Goal: Transaction & Acquisition: Purchase product/service

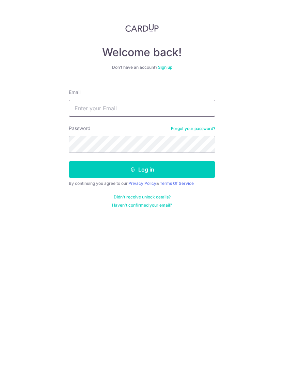
click at [137, 100] on input "Email" at bounding box center [142, 108] width 146 height 17
type input "Monopsonist@hotmail.com"
click at [196, 170] on button "Log in" at bounding box center [142, 169] width 146 height 17
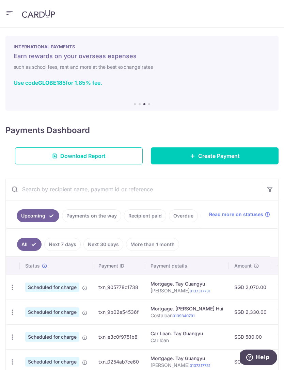
click at [12, 12] on icon "button" at bounding box center [9, 13] width 8 height 9
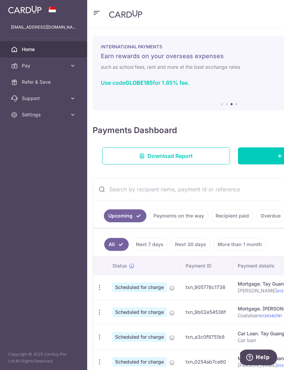
click at [29, 66] on span "Pay" at bounding box center [44, 65] width 45 height 7
click at [32, 100] on span "Recipients" at bounding box center [44, 98] width 45 height 7
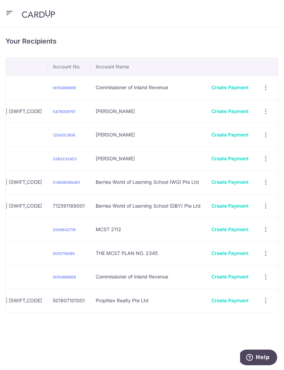
scroll to position [0, 293]
click at [240, 181] on link "Create Payment" at bounding box center [230, 182] width 37 height 6
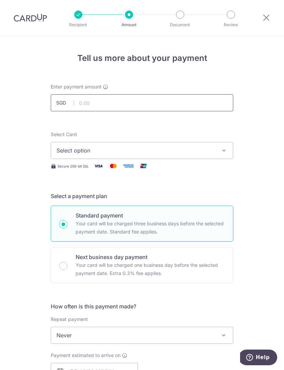
click at [166, 98] on input "text" at bounding box center [142, 102] width 183 height 17
click at [221, 148] on icon "button" at bounding box center [224, 150] width 7 height 7
type input "3,163.18"
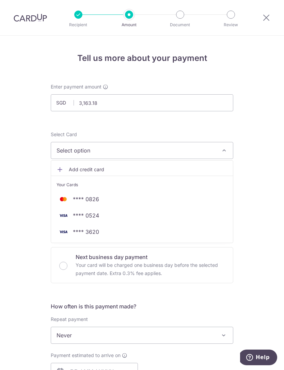
click at [263, 188] on div at bounding box center [142, 185] width 284 height 370
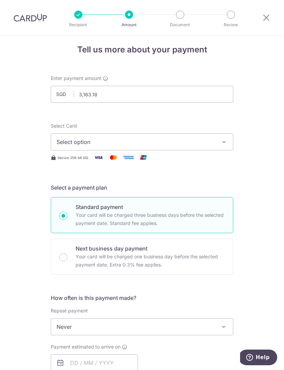
scroll to position [12, 0]
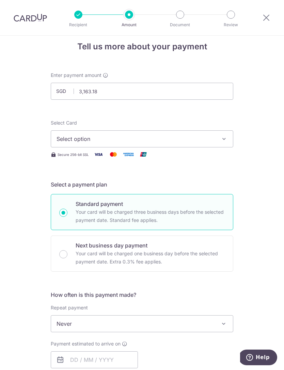
click at [223, 137] on icon "button" at bounding box center [224, 139] width 7 height 7
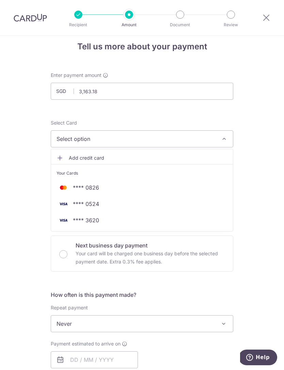
click at [209, 202] on span "**** 0524" at bounding box center [142, 204] width 171 height 8
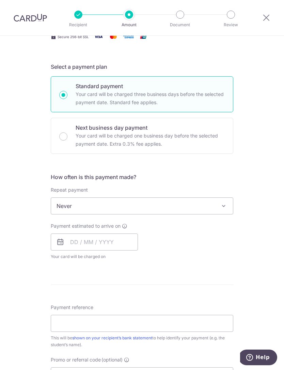
scroll to position [123, 0]
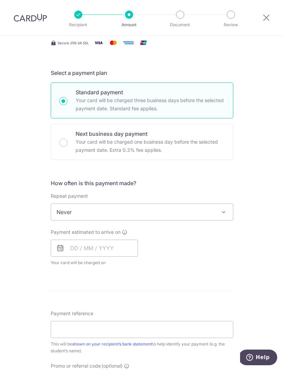
click at [226, 216] on span at bounding box center [224, 212] width 8 height 8
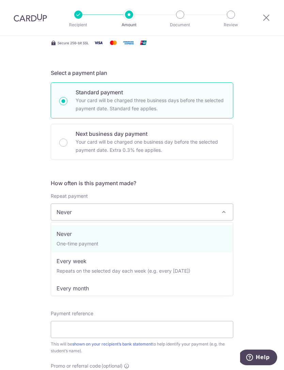
scroll to position [0, 0]
click at [280, 160] on div "Tell us more about your payment Enter payment amount SGD 3,163.18 3163.18 Selec…" at bounding box center [142, 221] width 284 height 619
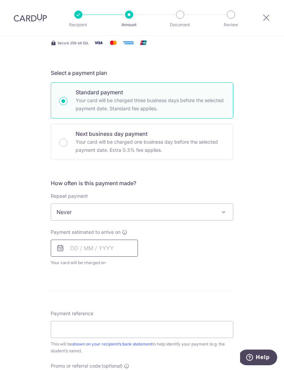
click at [115, 250] on input "text" at bounding box center [94, 248] width 87 height 17
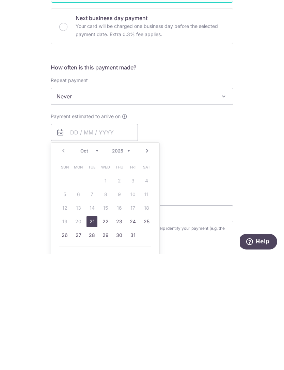
click at [92, 332] on link "21" at bounding box center [91, 337] width 11 height 11
type input "[DATE]"
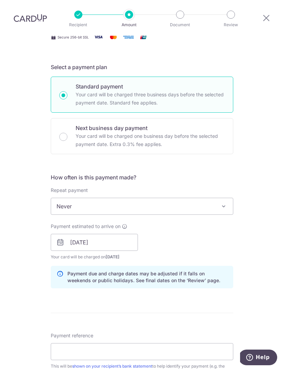
scroll to position [130, 0]
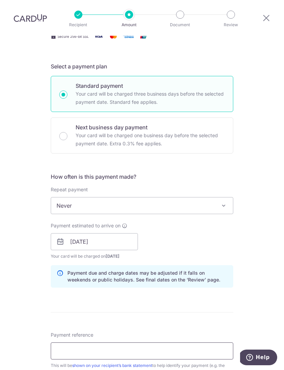
click at [55, 343] on input "Payment reference" at bounding box center [142, 351] width 183 height 17
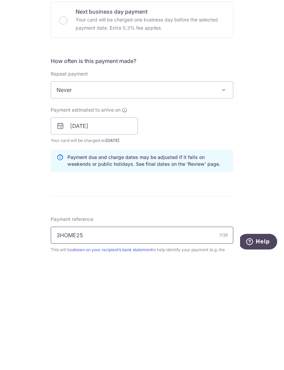
type input "3HOME25R"
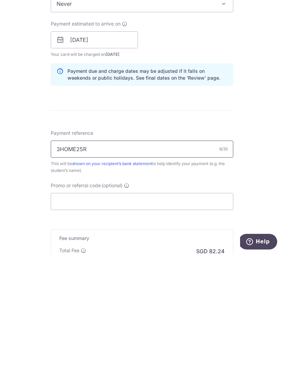
scroll to position [216, 0]
click at [120, 257] on input "3HOME25R" at bounding box center [142, 265] width 183 height 17
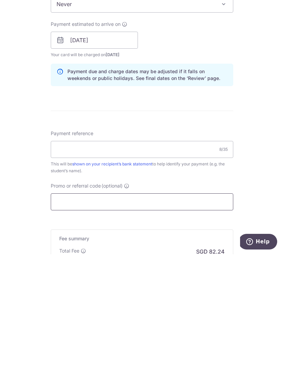
click at [83, 309] on input "Promo or referral code (optional)" at bounding box center [142, 317] width 183 height 17
click at [74, 309] on input "Promo or referral code (optional)" at bounding box center [142, 317] width 183 height 17
paste input "3HOME25R"
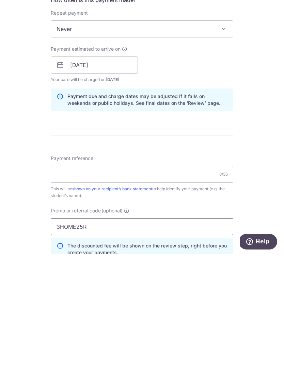
scroll to position [190, 0]
type input "3HOME25R"
click at [177, 282] on input "Payment reference" at bounding box center [142, 290] width 183 height 17
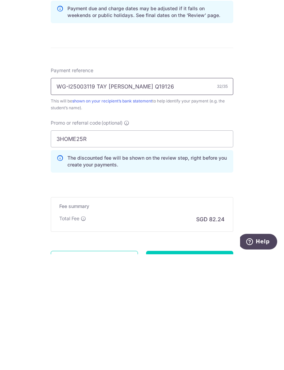
scroll to position [279, 0]
type input "WG-I25003119 TAY [PERSON_NAME] Q19126"
click at [219, 366] on input "Continue" at bounding box center [189, 374] width 87 height 17
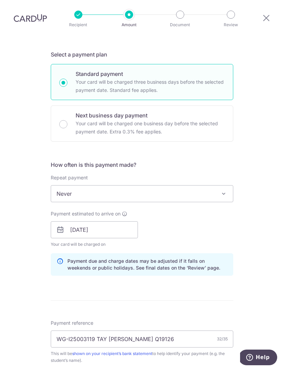
scroll to position [141, 0]
click at [224, 190] on span at bounding box center [224, 194] width 8 height 8
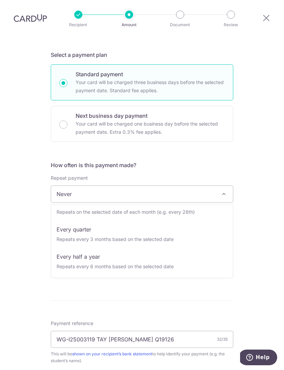
scroll to position [68, 0]
select select "5"
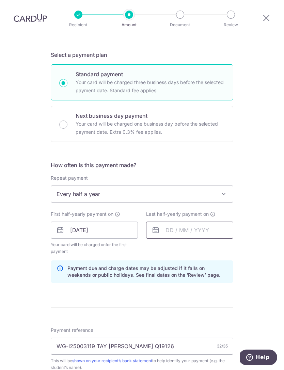
click at [216, 222] on input "text" at bounding box center [189, 230] width 87 height 17
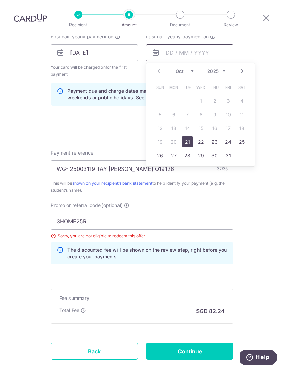
scroll to position [316, 0]
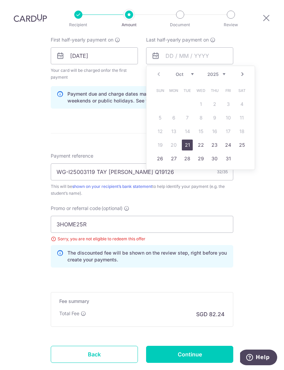
click at [186, 72] on select "Oct Nov Dec" at bounding box center [185, 74] width 18 height 5
click at [222, 72] on select "2025 2026 2027 2028 2029 2030 2031 2032 2033 2034 2035" at bounding box center [216, 74] width 18 height 5
click at [187, 72] on select "Jan Feb Mar Apr May Jun Jul Aug Sep Oct Nov Dec" at bounding box center [185, 74] width 18 height 5
click at [175, 140] on link "20" at bounding box center [173, 145] width 11 height 11
type input "20/04/2026"
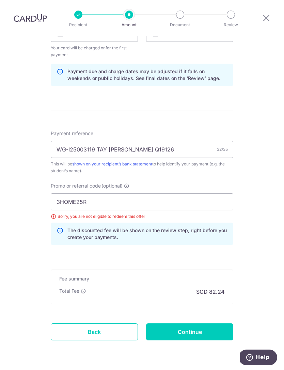
scroll to position [338, 0]
click at [201, 324] on input "Continue" at bounding box center [189, 332] width 87 height 17
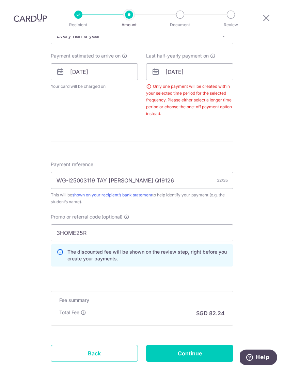
scroll to position [299, 0]
click at [209, 64] on input "20/04/2026" at bounding box center [189, 72] width 87 height 17
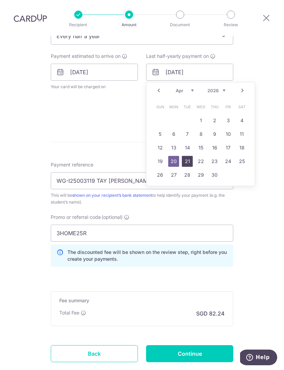
click at [186, 156] on link "21" at bounding box center [187, 161] width 11 height 11
type input "[DATE]"
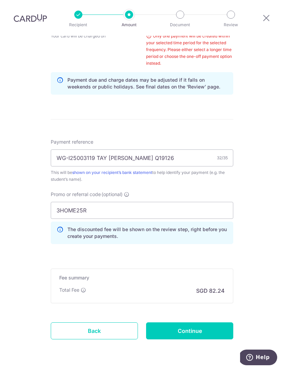
scroll to position [349, 0]
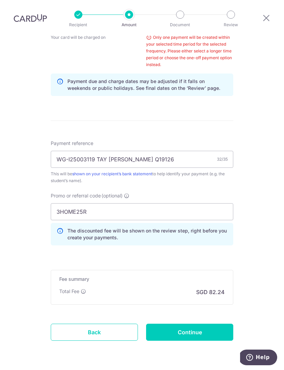
click at [180, 324] on input "Continue" at bounding box center [189, 332] width 87 height 17
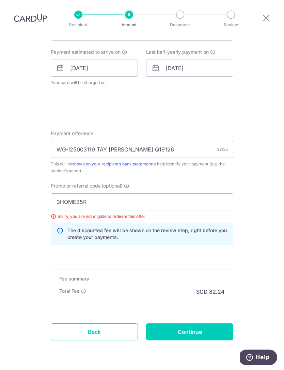
scroll to position [303, 0]
click at [176, 324] on input "Continue" at bounding box center [189, 332] width 87 height 17
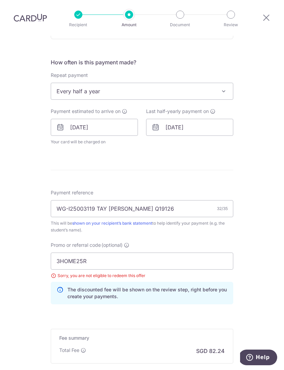
scroll to position [245, 0]
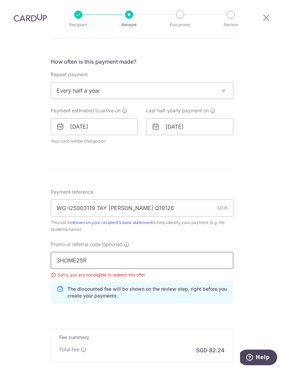
click at [89, 256] on input "3HOME25R" at bounding box center [142, 260] width 183 height 17
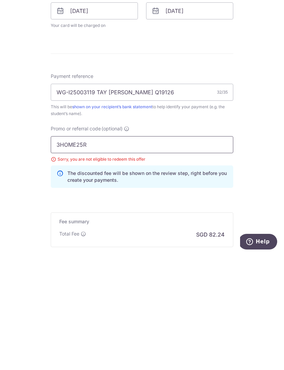
click button "Add Card" at bounding box center [0, 0] width 0 height 0
click at [198, 252] on input "3HOME25R" at bounding box center [142, 260] width 183 height 17
type input "3"
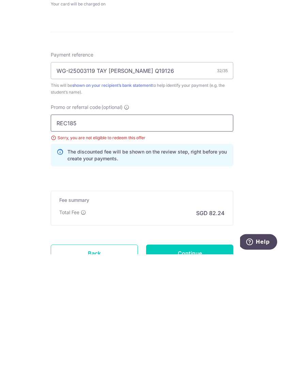
scroll to position [272, 0]
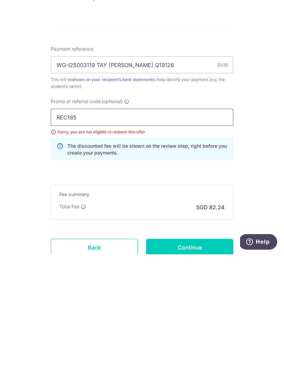
type input "REC185"
click at [264, 114] on div "Tell us more about your payment Enter payment amount SGD 3,163.18 3163.18 Selec…" at bounding box center [142, 92] width 284 height 659
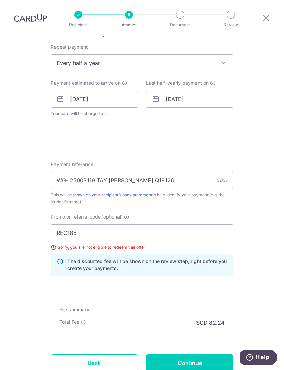
click at [186, 355] on input "Continue" at bounding box center [189, 363] width 87 height 17
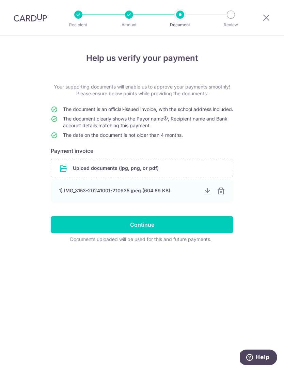
click at [84, 194] on div "1) IMG_3153-20241001-210935.jpeg (604.69 KB)" at bounding box center [128, 190] width 139 height 7
click at [93, 194] on div "1) IMG_3153-20241001-210935.jpeg (604.69 KB)" at bounding box center [128, 190] width 139 height 7
click at [94, 194] on div "1) IMG_3153-20241001-210935.jpeg (604.69 KB)" at bounding box center [128, 190] width 139 height 7
click at [93, 194] on div "1) IMG_3153-20241001-210935.jpeg (604.69 KB)" at bounding box center [128, 190] width 139 height 7
click at [94, 194] on div "1) IMG_3153-20241001-210935.jpeg (604.69 KB)" at bounding box center [128, 190] width 139 height 7
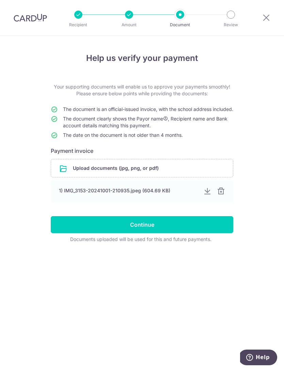
click at [203, 195] on div at bounding box center [207, 191] width 8 height 8
click at [221, 195] on div at bounding box center [221, 191] width 8 height 8
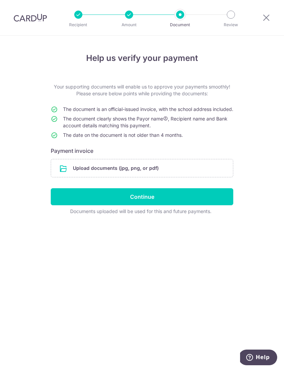
click at [171, 174] on input "file" at bounding box center [142, 168] width 182 height 18
click at [187, 176] on input "file" at bounding box center [142, 168] width 182 height 18
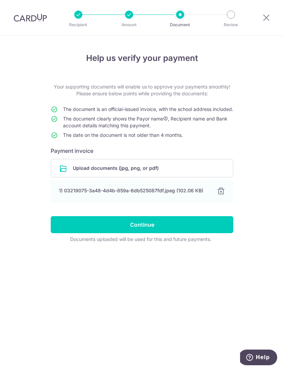
click at [196, 233] on input "Continue" at bounding box center [142, 224] width 183 height 17
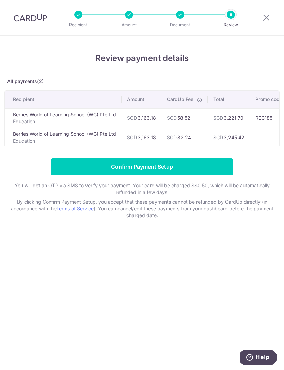
click at [202, 169] on input "Confirm Payment Setup" at bounding box center [142, 166] width 183 height 17
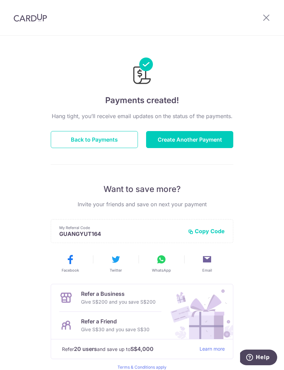
click at [270, 19] on icon at bounding box center [266, 17] width 8 height 9
